Goal: Information Seeking & Learning: Understand process/instructions

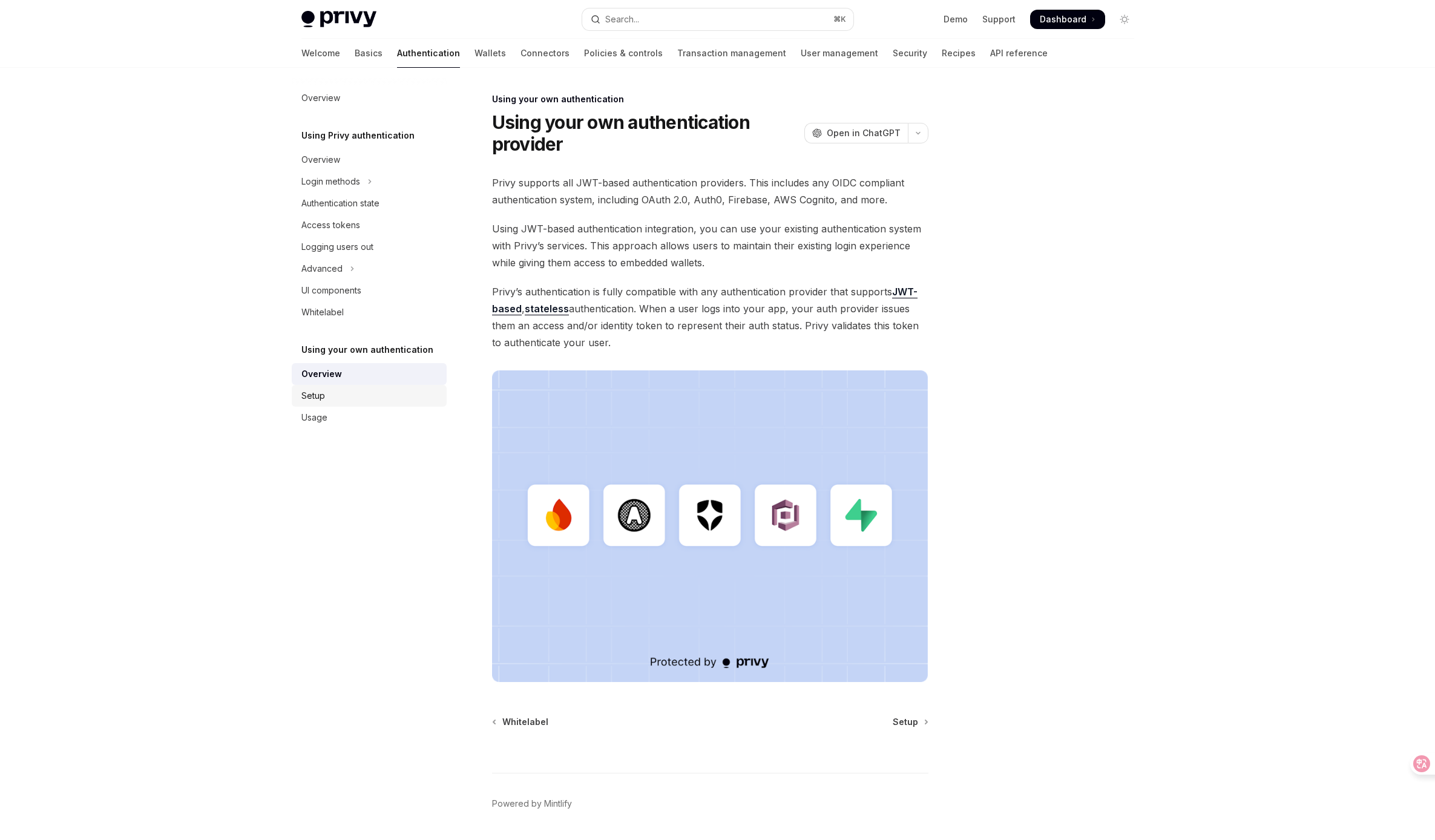
click at [347, 400] on div "Setup" at bounding box center [370, 395] width 138 height 15
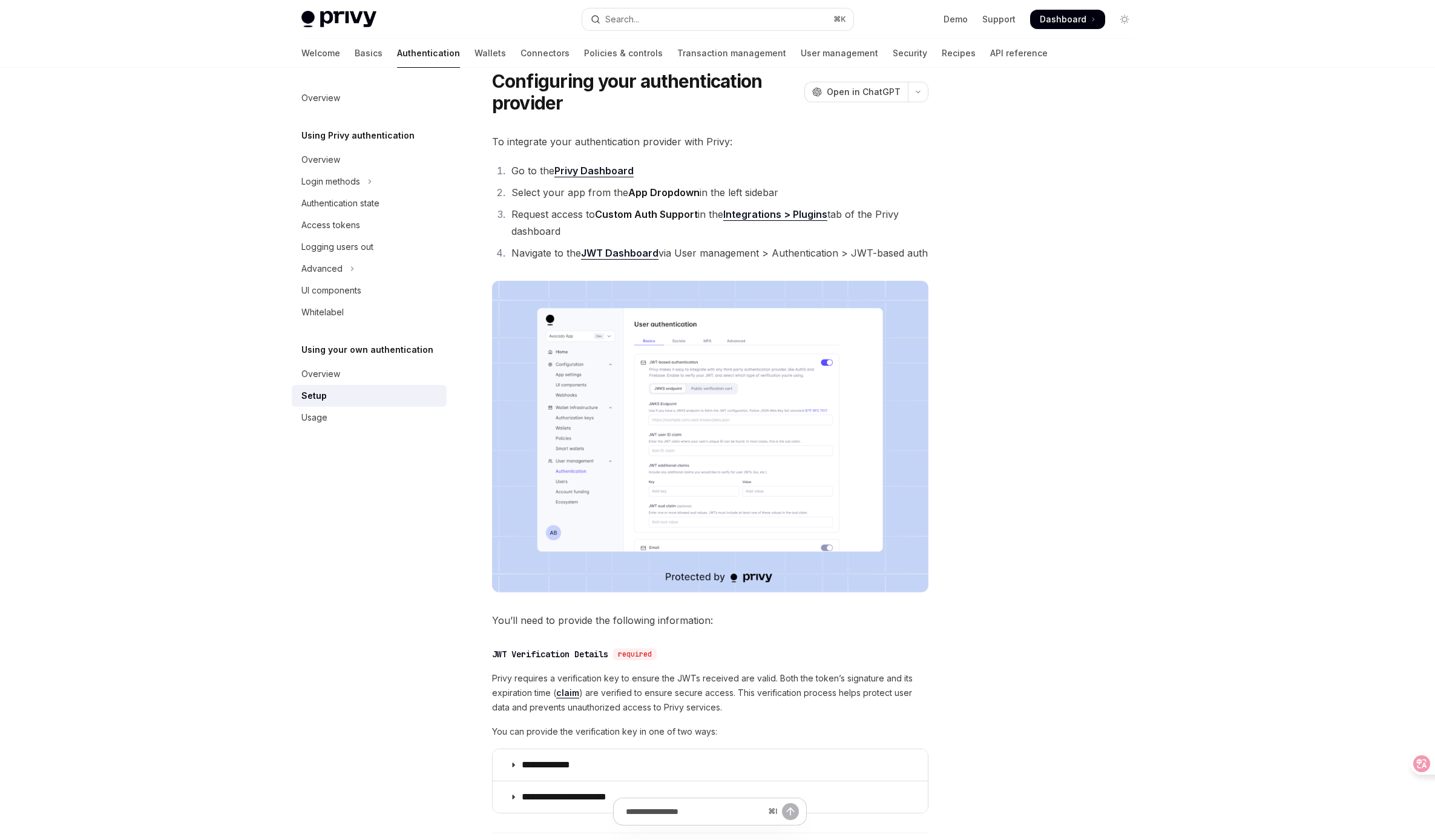
scroll to position [27, 0]
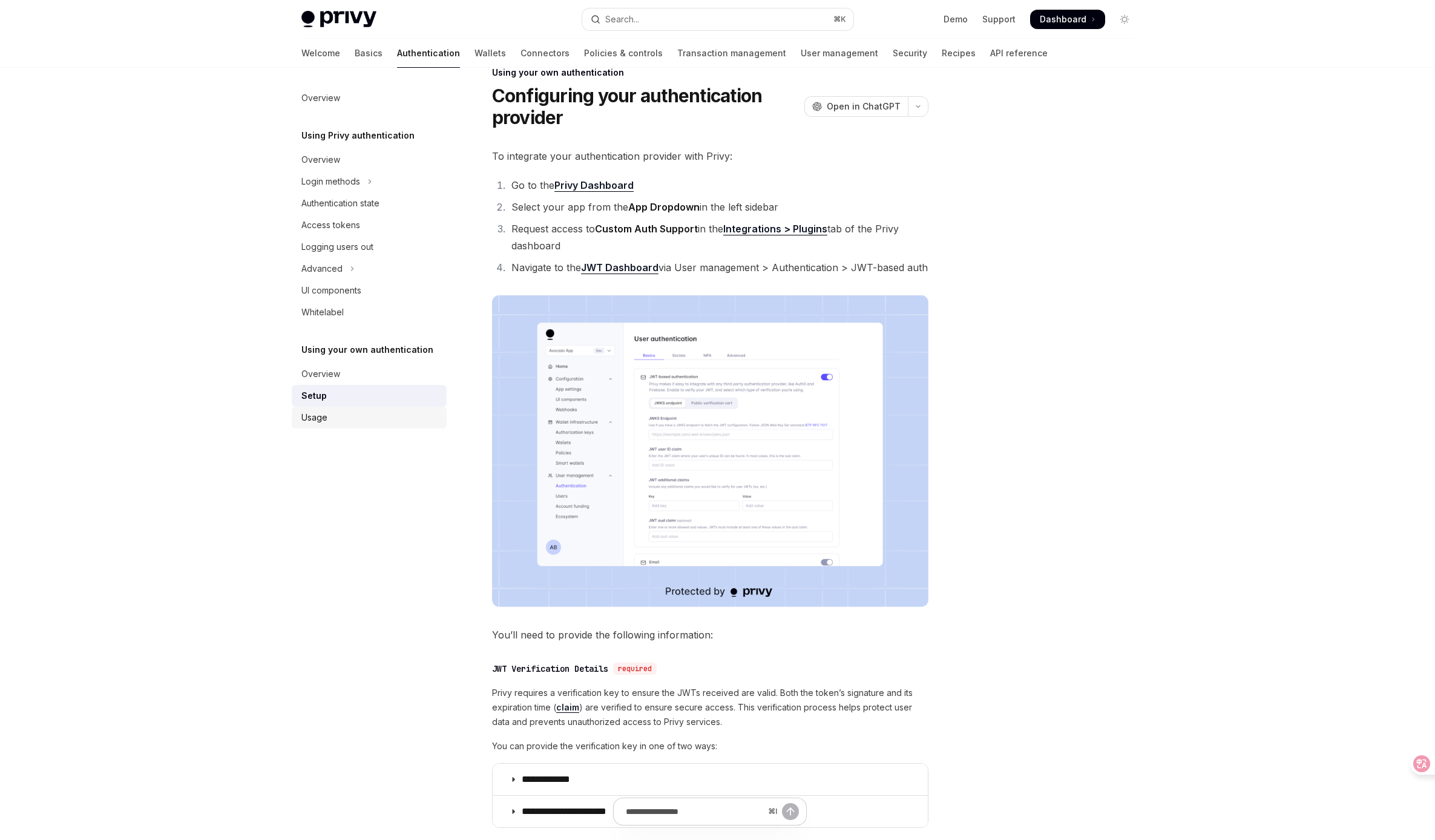
click at [346, 420] on div "Usage" at bounding box center [370, 417] width 138 height 15
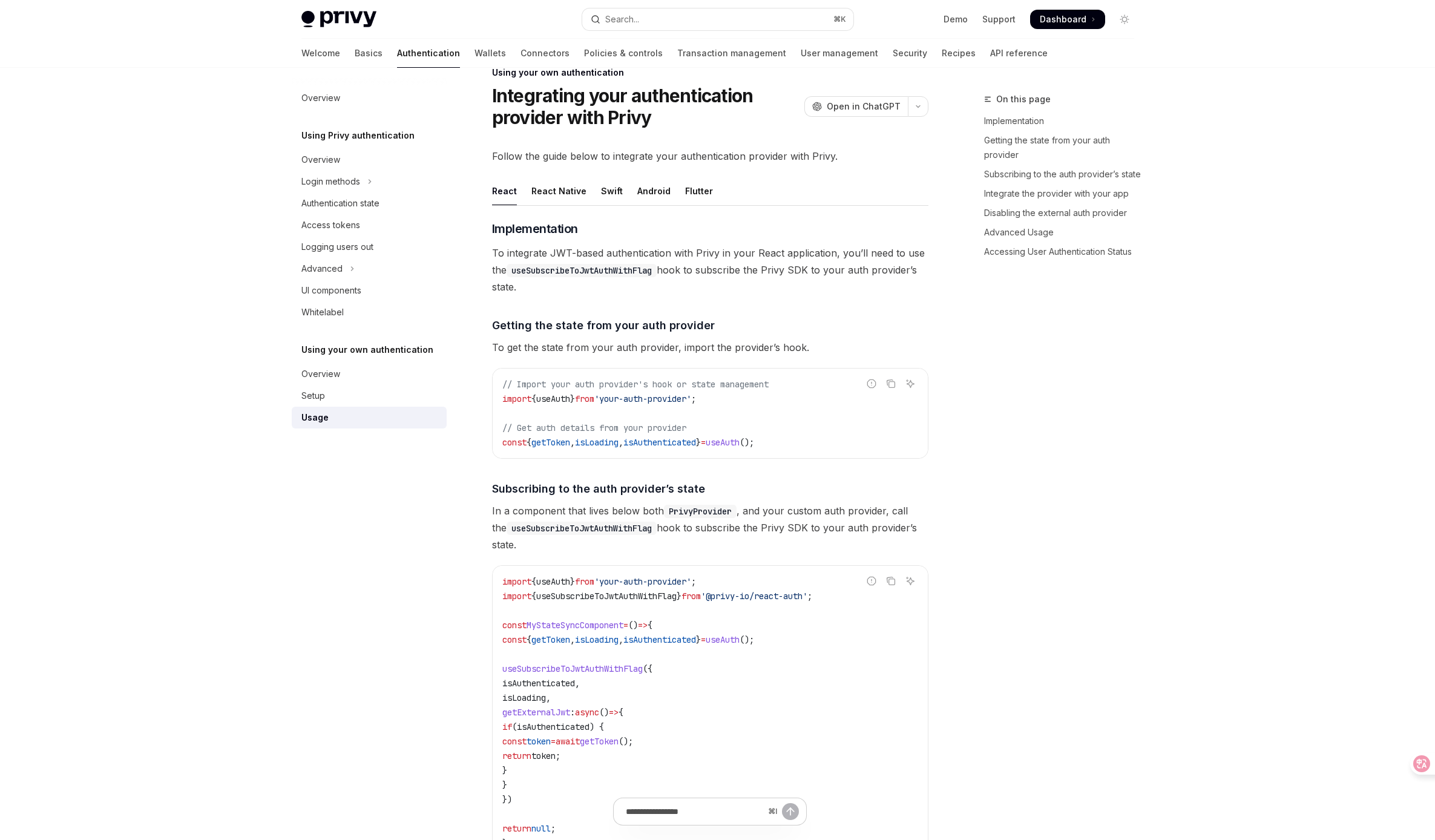
type textarea "*"
